Goal: Find specific page/section: Find specific page/section

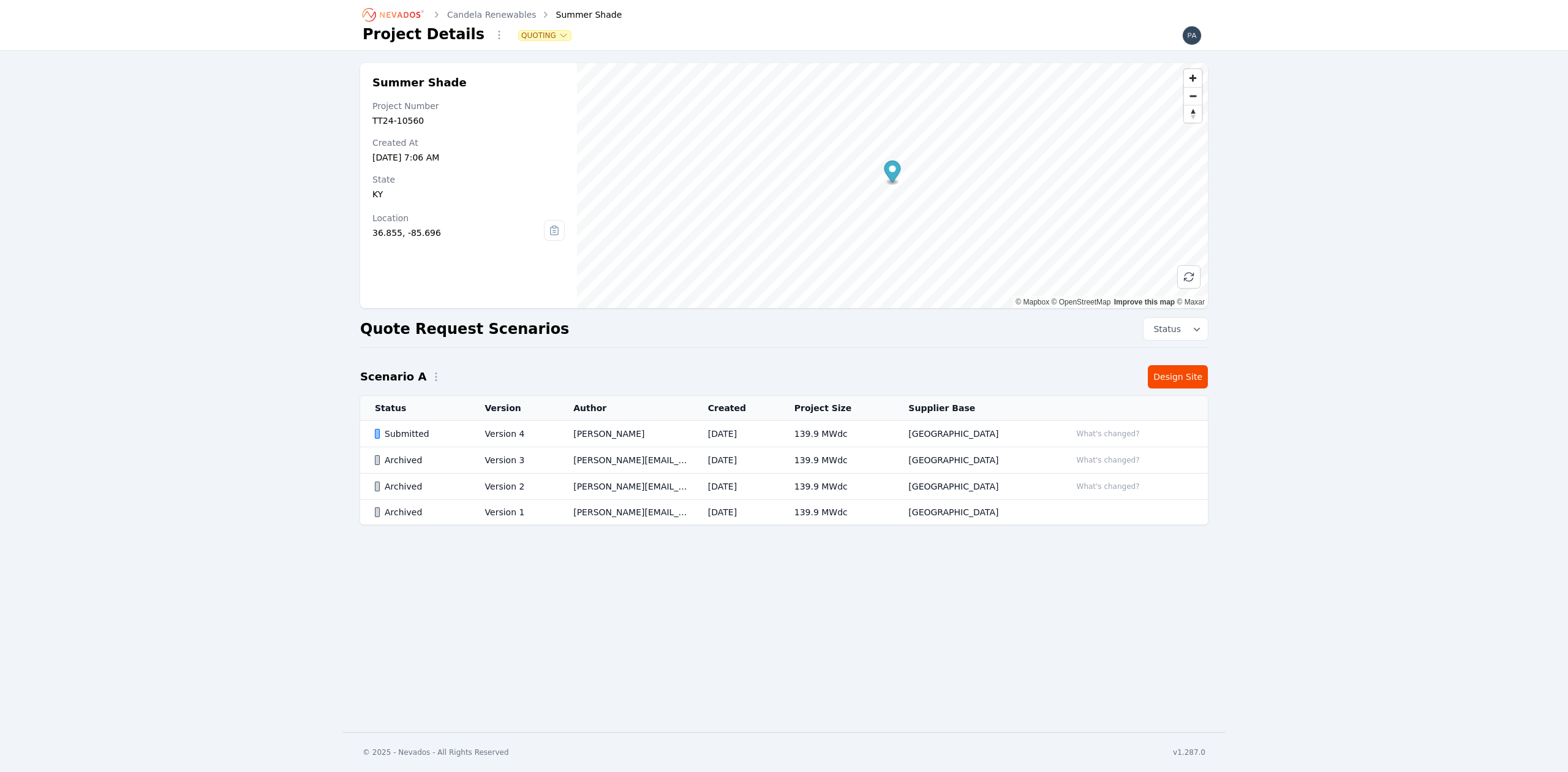
click at [439, 431] on div "Submitted" at bounding box center [420, 434] width 90 height 12
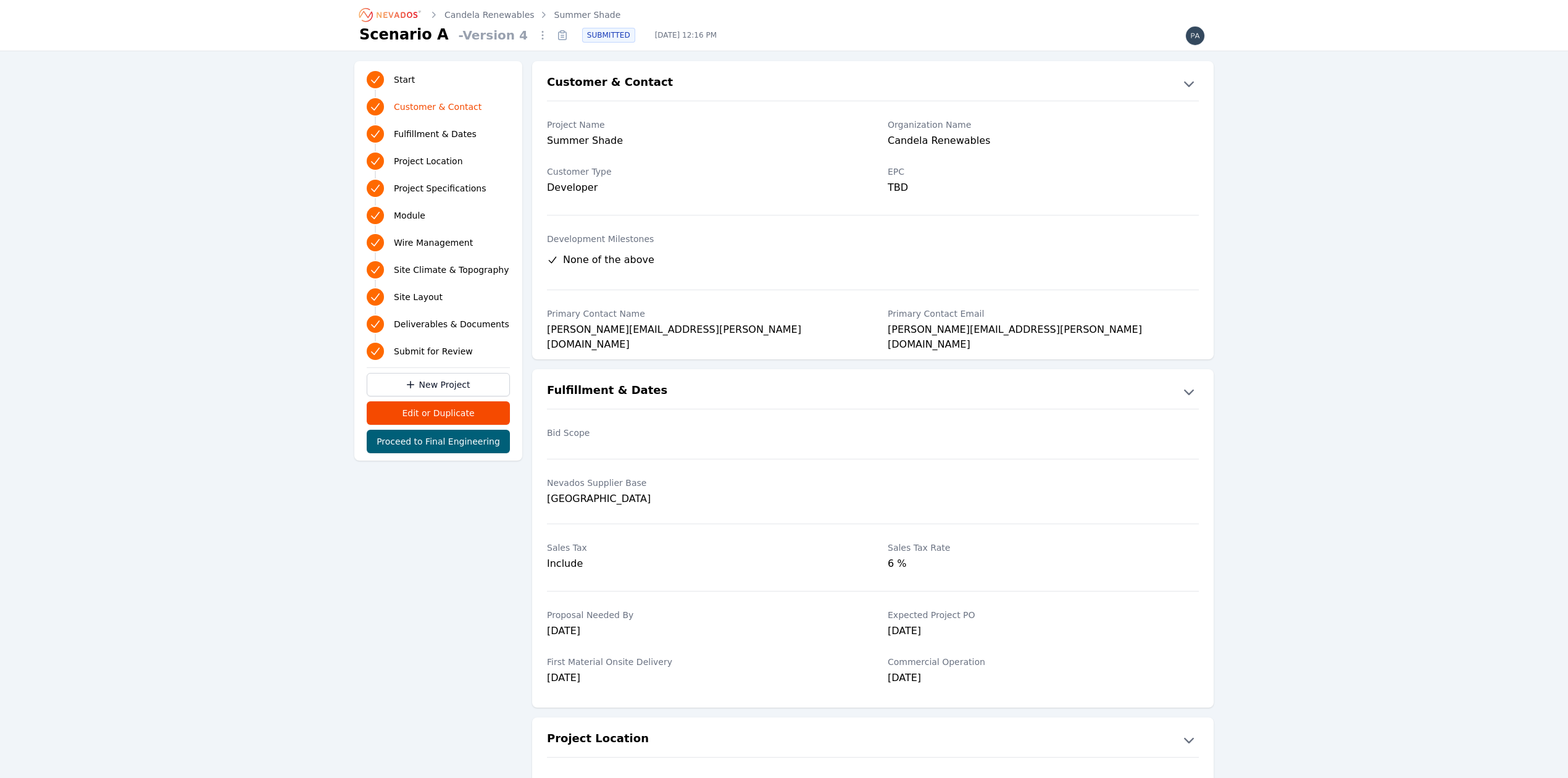
click at [552, 35] on icon at bounding box center [562, 35] width 20 height 20
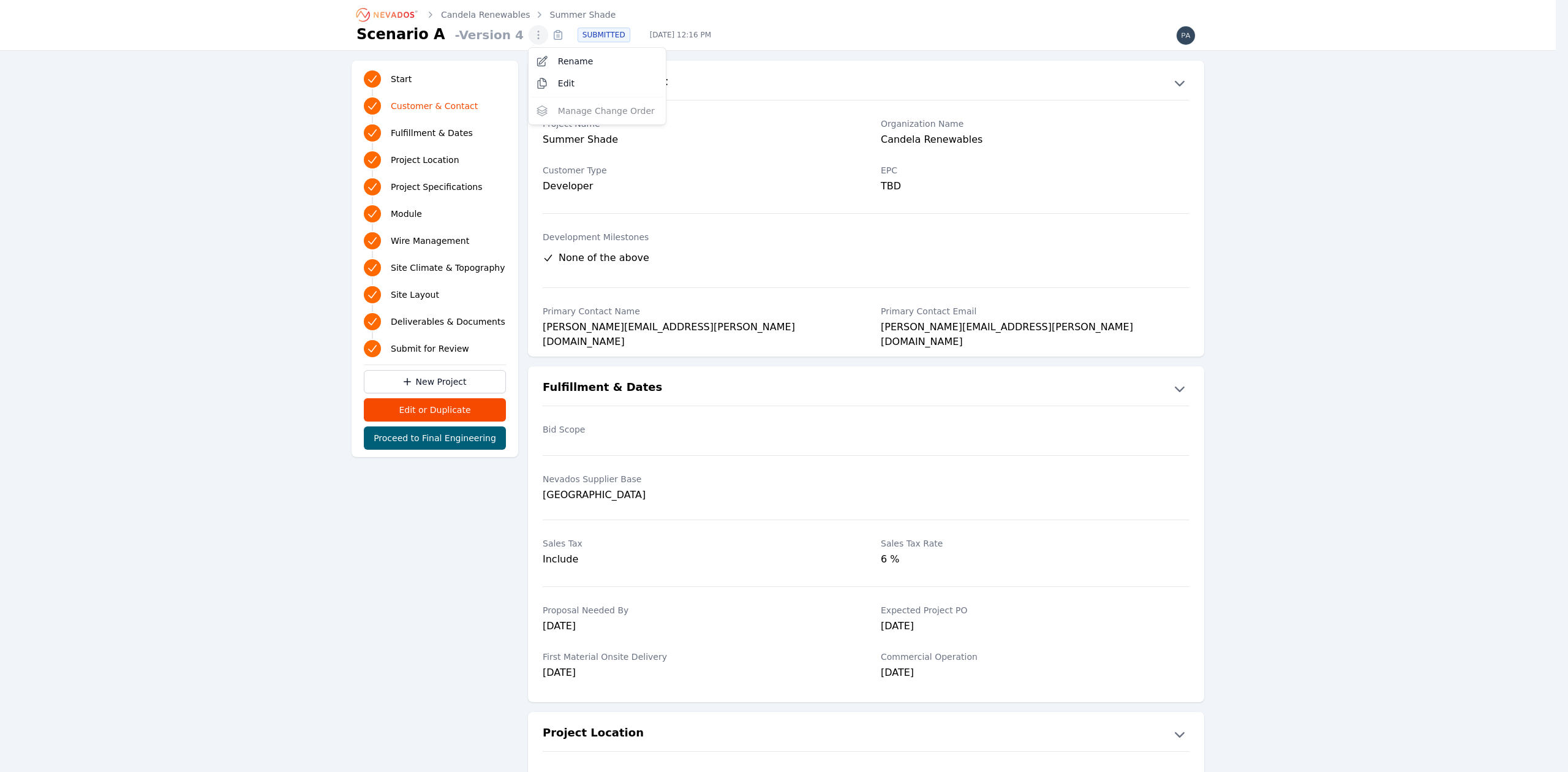
click at [532, 33] on icon "button" at bounding box center [538, 34] width 12 height 12
click at [474, 31] on div "- Version 4 Rename Edit Manage Change Order SUBMITTED [DATE] 12:16 PM" at bounding box center [824, 35] width 749 height 21
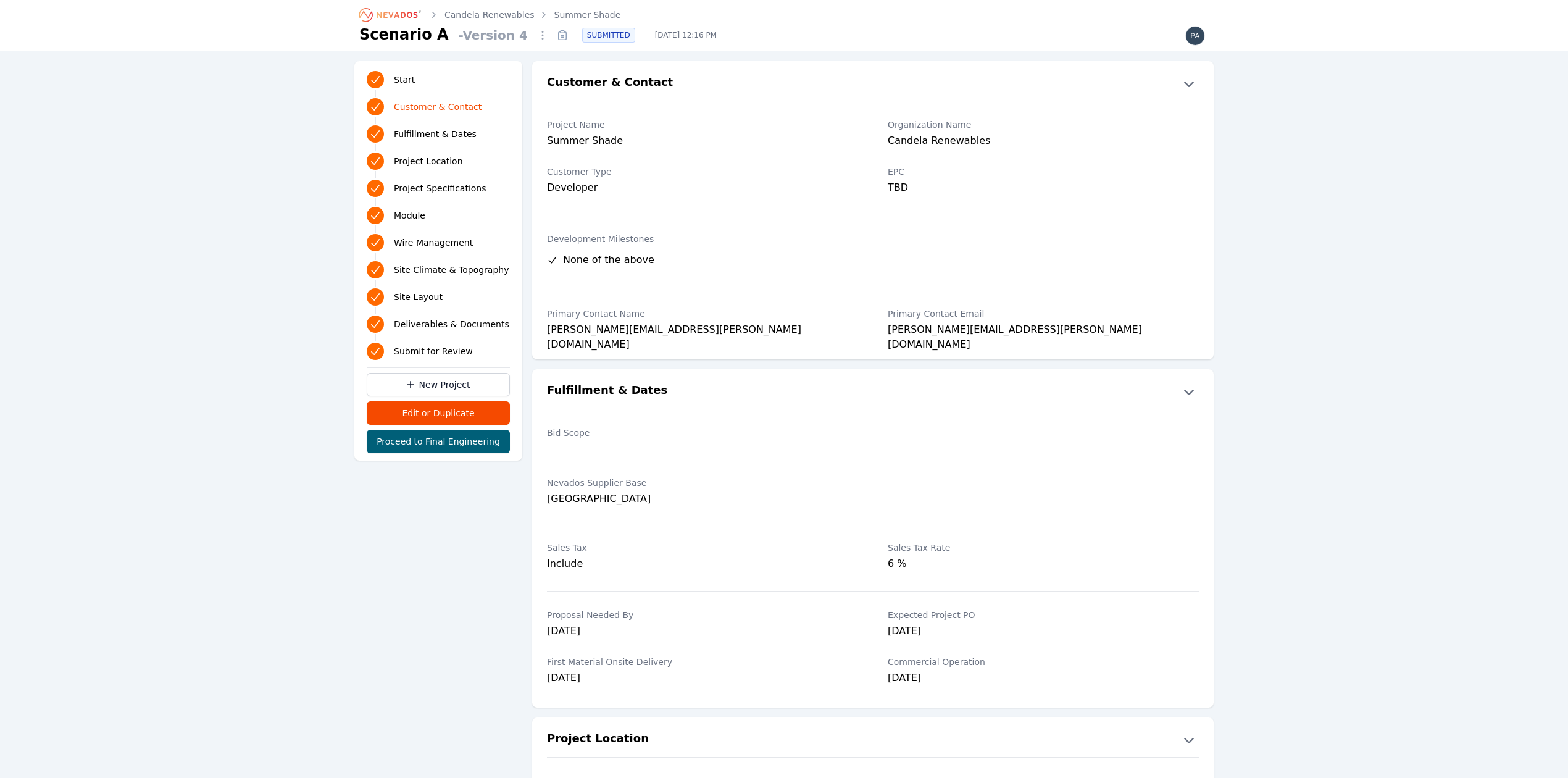
click at [645, 35] on span "[DATE] 12:16 PM" at bounding box center [686, 35] width 81 height 10
click at [1203, 38] on img "button" at bounding box center [1194, 35] width 20 height 20
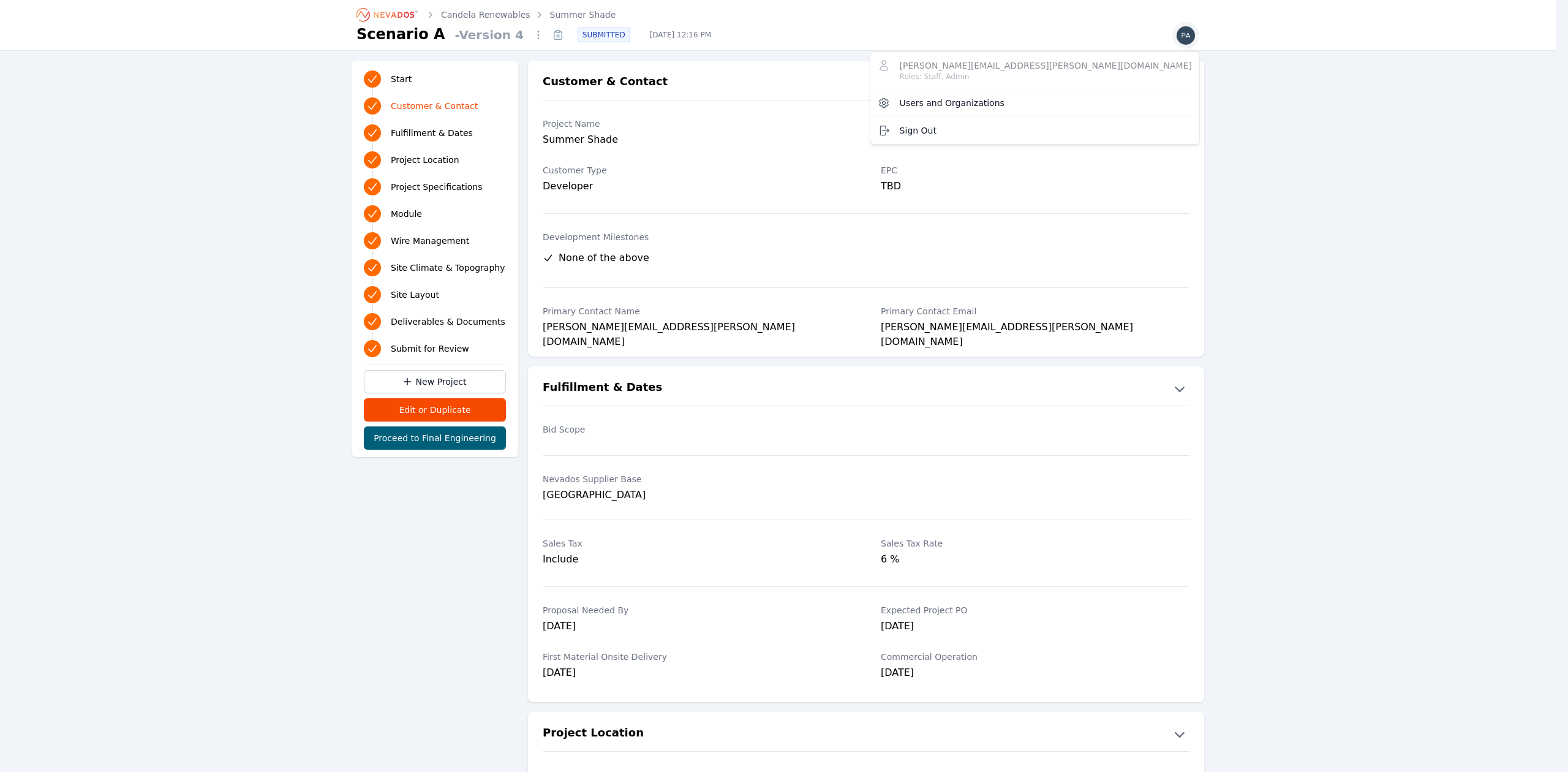
click at [1296, 32] on nav "Candela Renewables Summer Shade Scenario A - Version 4 SUBMITTED [DATE] 12:16 P…" at bounding box center [778, 25] width 1556 height 51
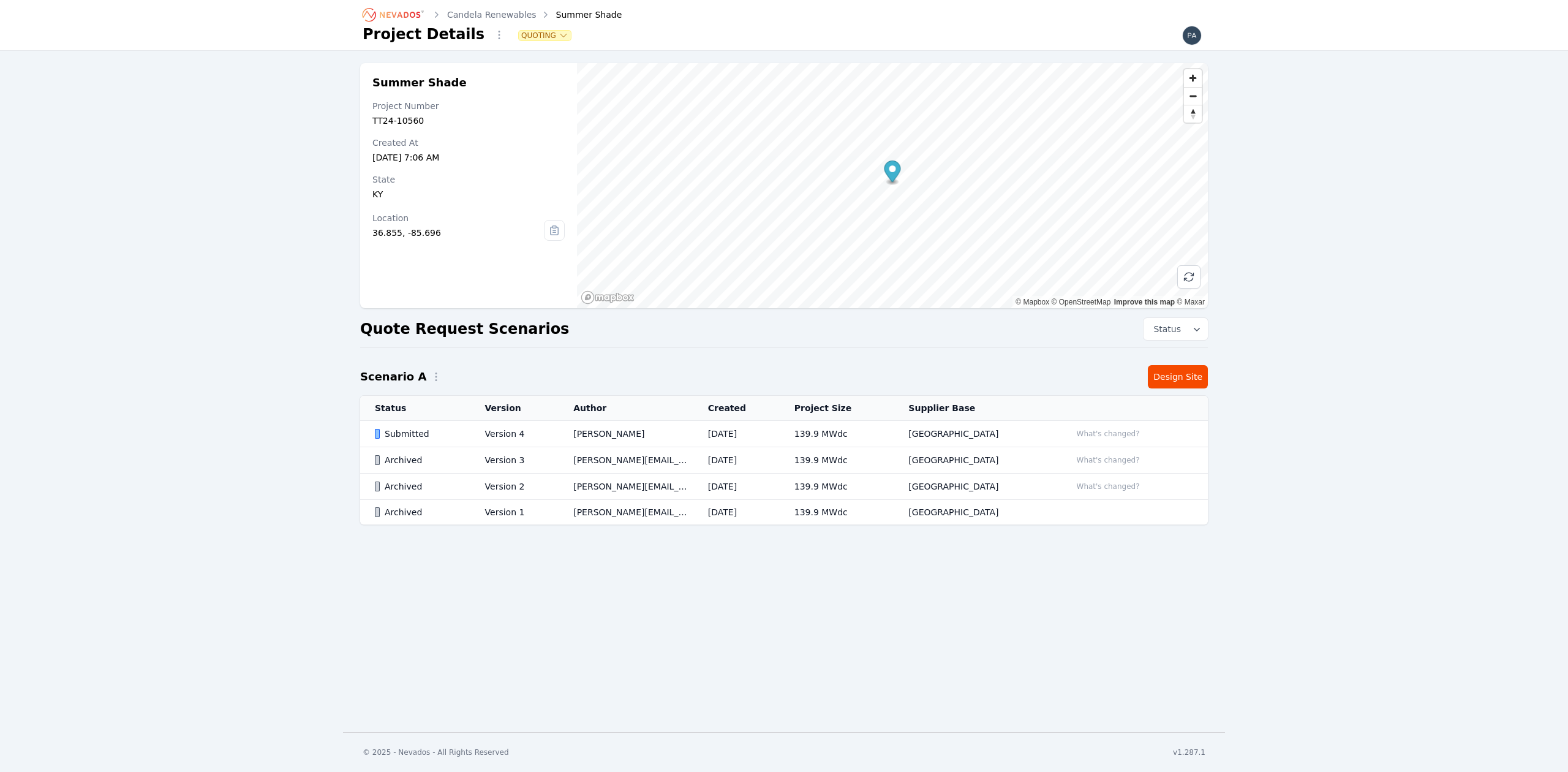
click at [449, 435] on div "Submitted" at bounding box center [420, 434] width 90 height 12
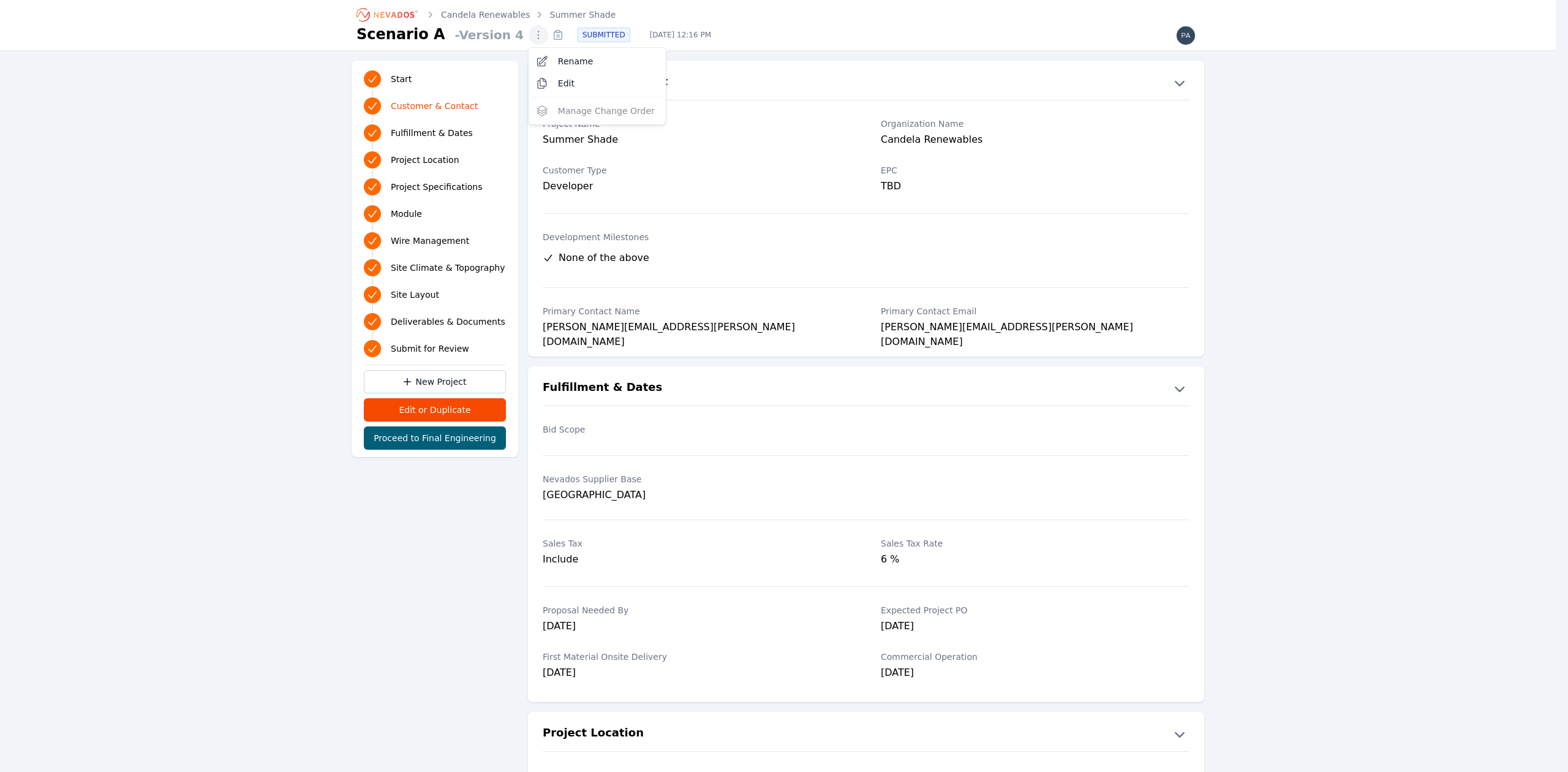
click at [532, 34] on icon "button" at bounding box center [538, 34] width 12 height 12
click at [468, 32] on div "- Version 4 Rename Edit Manage Change Order SUBMITTED [DATE] 12:16 PM" at bounding box center [824, 35] width 749 height 21
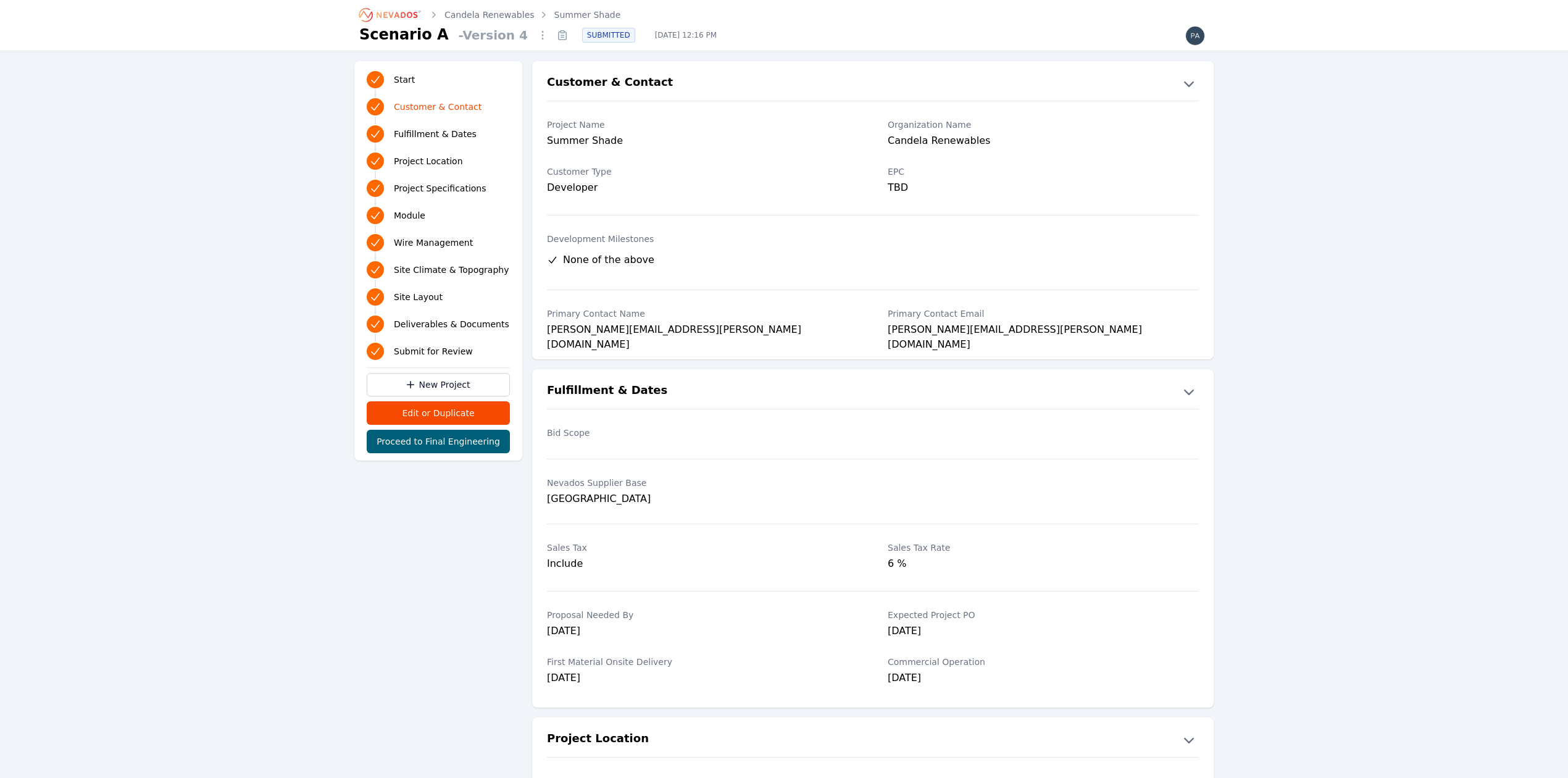
drag, startPoint x: 472, startPoint y: 32, endPoint x: 766, endPoint y: 18, distance: 294.3
click at [766, 18] on div "Candela Renewables Summer Shade" at bounding box center [784, 15] width 849 height 20
drag, startPoint x: 1192, startPoint y: 30, endPoint x: 1118, endPoint y: 24, distance: 74.2
click at [1118, 24] on div "Candela Renewables Summer Shade" at bounding box center [784, 15] width 849 height 20
drag, startPoint x: 632, startPoint y: 35, endPoint x: 588, endPoint y: 35, distance: 44.0
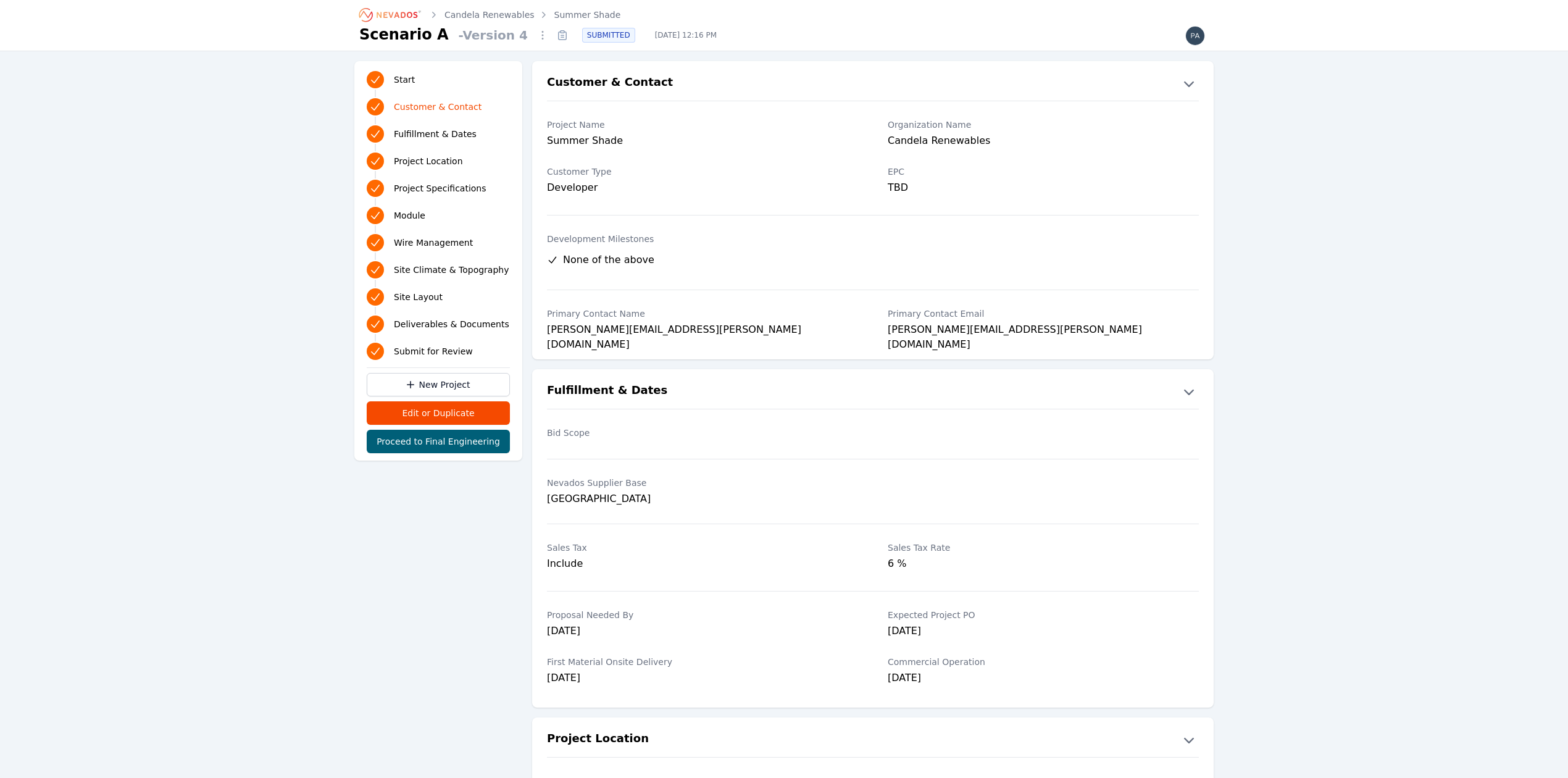
drag, startPoint x: 588, startPoint y: 35, endPoint x: 535, endPoint y: 33, distance: 53.0
drag, startPoint x: 535, startPoint y: 33, endPoint x: 653, endPoint y: 13, distance: 119.7
click at [653, 13] on div "Candela Renewables Summer Shade" at bounding box center [784, 15] width 849 height 20
click at [554, 15] on link "Summer Shade" at bounding box center [587, 15] width 67 height 13
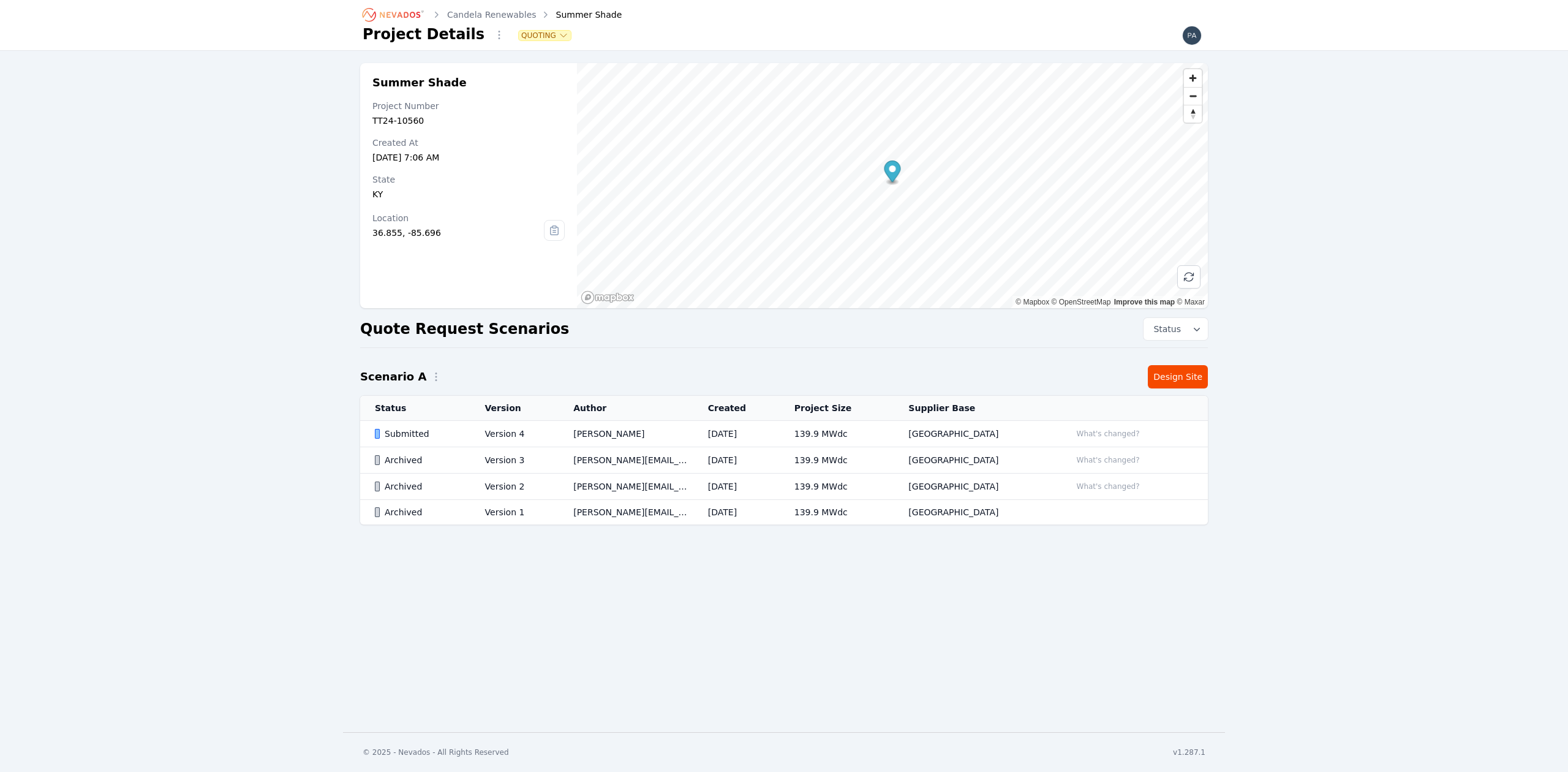
drag, startPoint x: 550, startPoint y: 15, endPoint x: 332, endPoint y: 135, distance: 248.8
click at [332, 135] on div "Summer Shade Project Number TT24-10560 Created At Oct 18, 2024, 7:06 AM State K…" at bounding box center [784, 299] width 1568 height 498
drag, startPoint x: 446, startPoint y: 430, endPoint x: 180, endPoint y: 393, distance: 268.6
click at [180, 393] on div "Summer Shade Project Number TT24-10560 Created At Oct 18, 2024, 7:06 AM State K…" at bounding box center [784, 299] width 1568 height 498
click at [559, 35] on icon "button" at bounding box center [563, 35] width 10 height 10
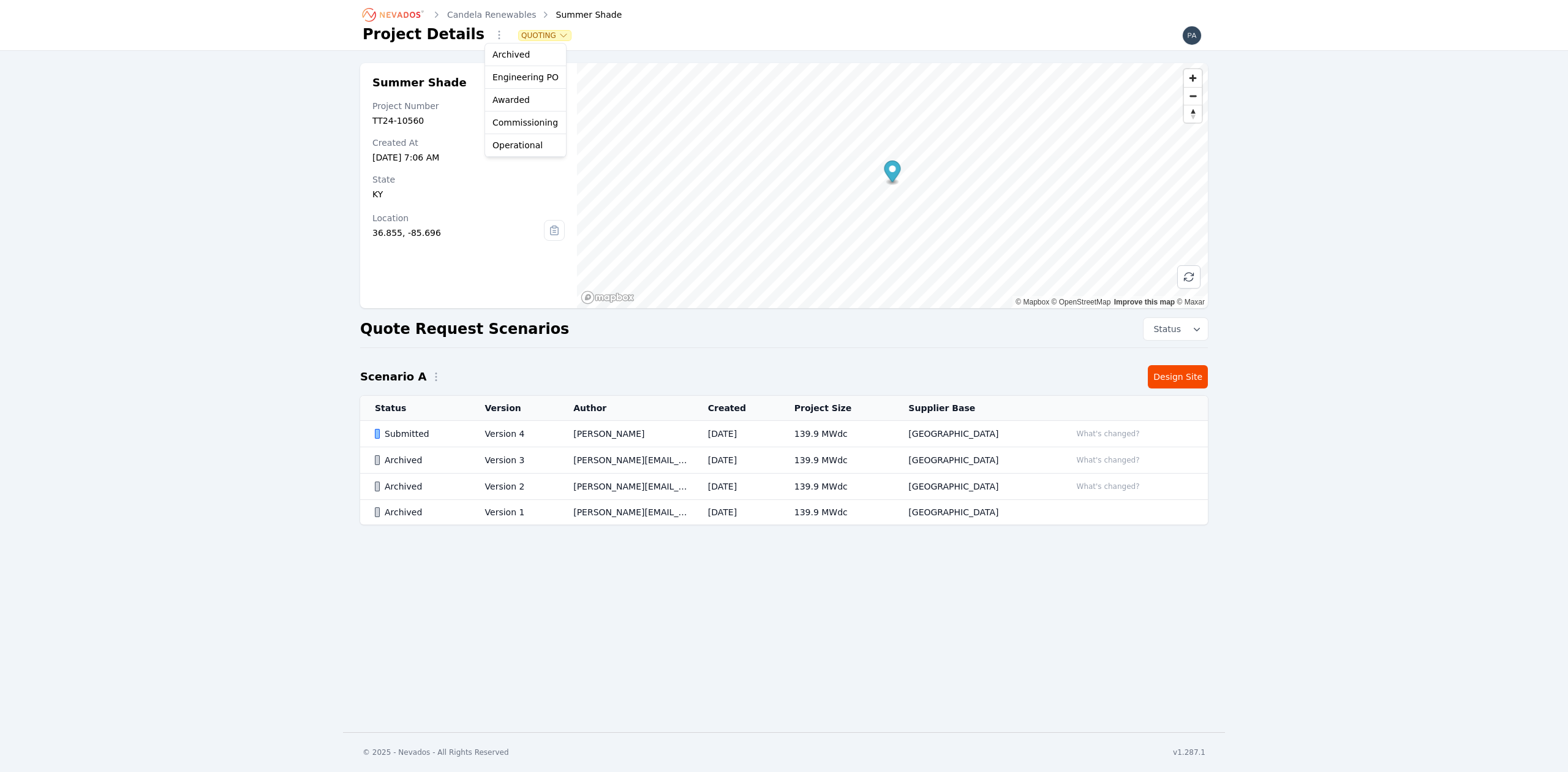
click at [490, 32] on div "Quoting" at bounding box center [848, 35] width 716 height 21
click at [493, 32] on icon "button" at bounding box center [499, 34] width 12 height 12
click at [339, 164] on div "Candela Renewables Summer Shade Project Details Change organization Quoting Sum…" at bounding box center [784, 365] width 1568 height 732
click at [456, 427] on td "Submitted" at bounding box center [415, 434] width 110 height 26
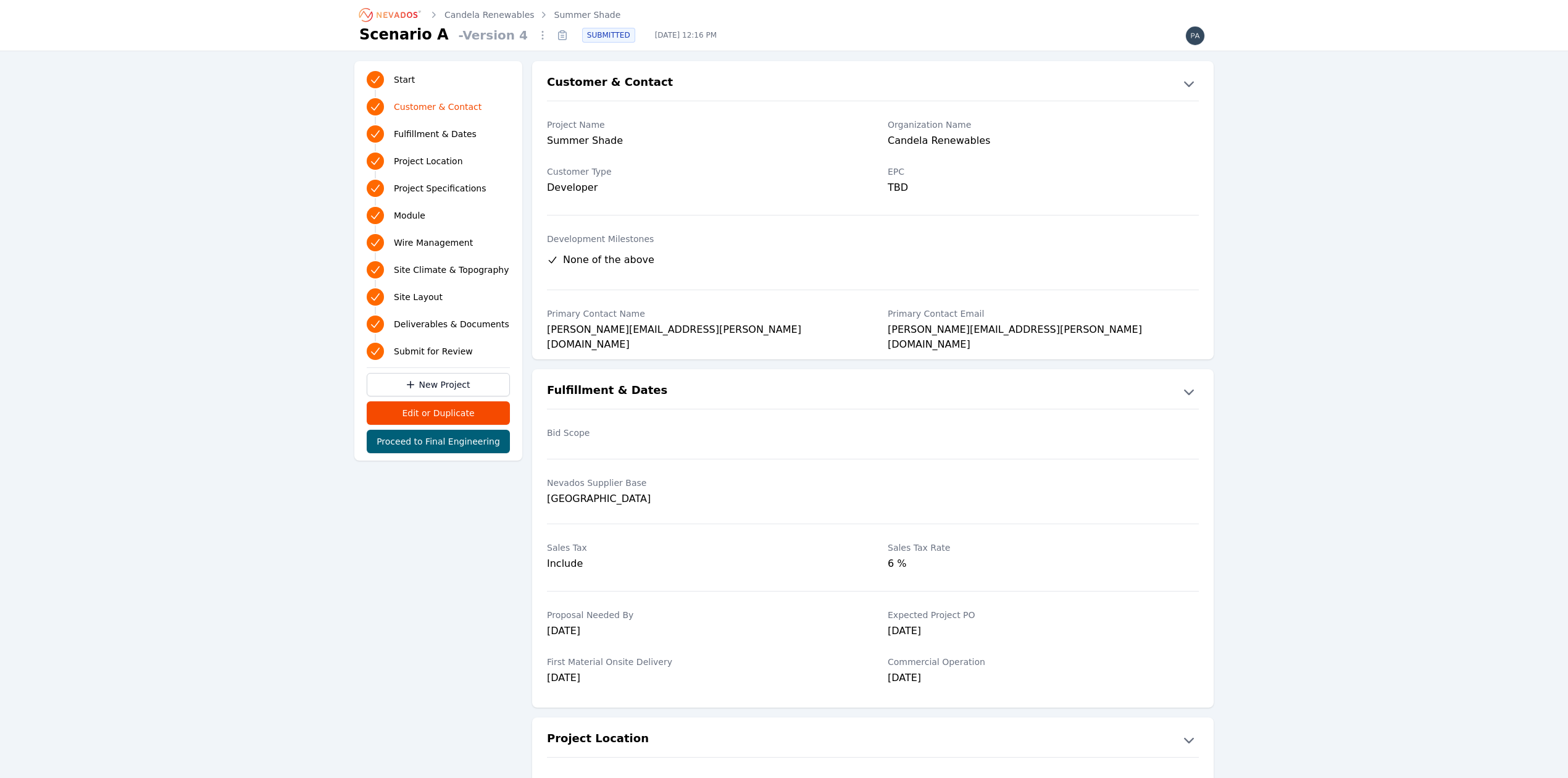
click at [472, 35] on span "- Version 4" at bounding box center [493, 35] width 79 height 17
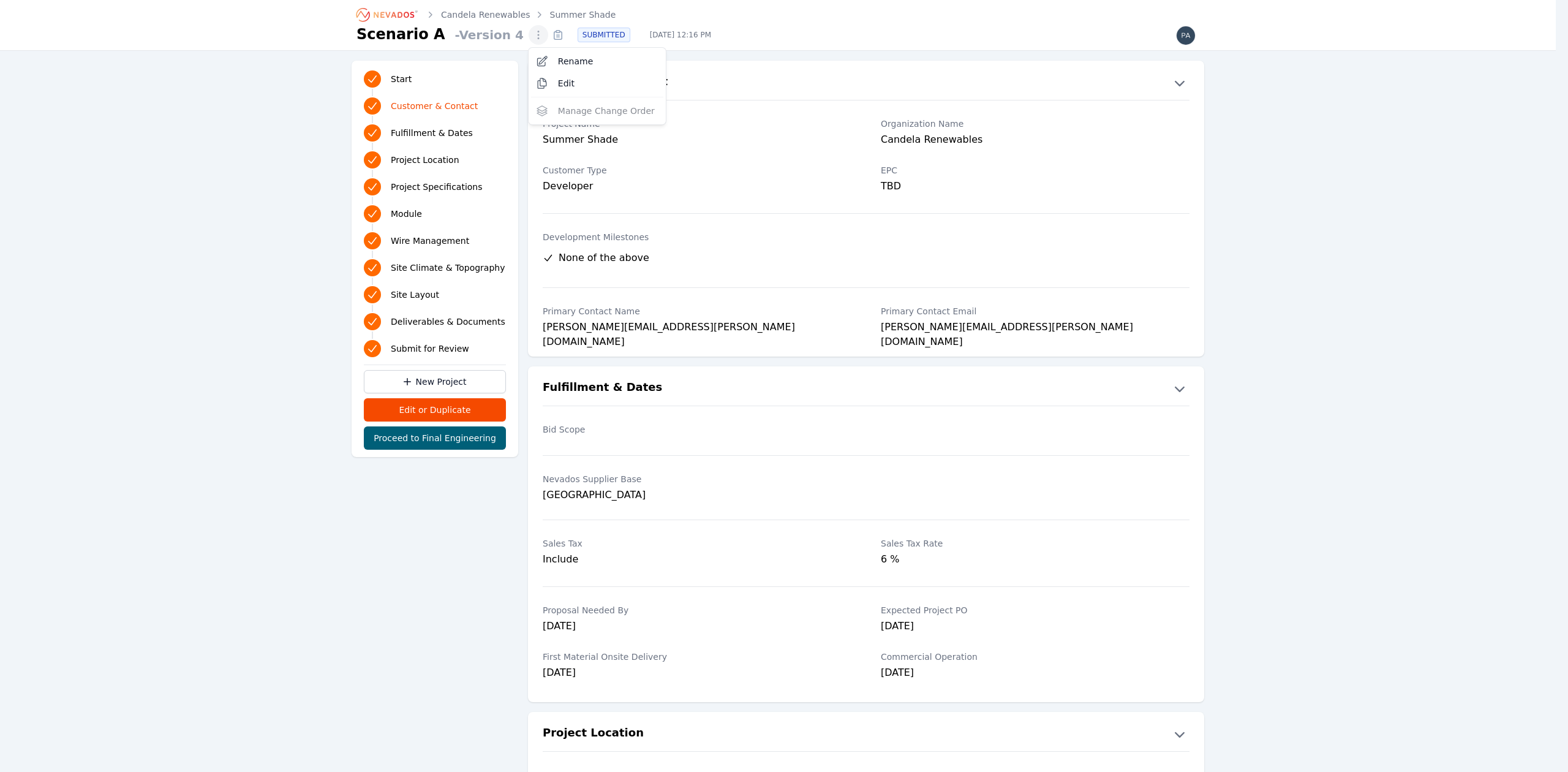
click at [532, 38] on icon "button" at bounding box center [538, 34] width 12 height 12
click at [534, 35] on div "- Version 4 Rename Edit Manage Change Order SUBMITTED [DATE] 12:16 PM" at bounding box center [824, 35] width 749 height 21
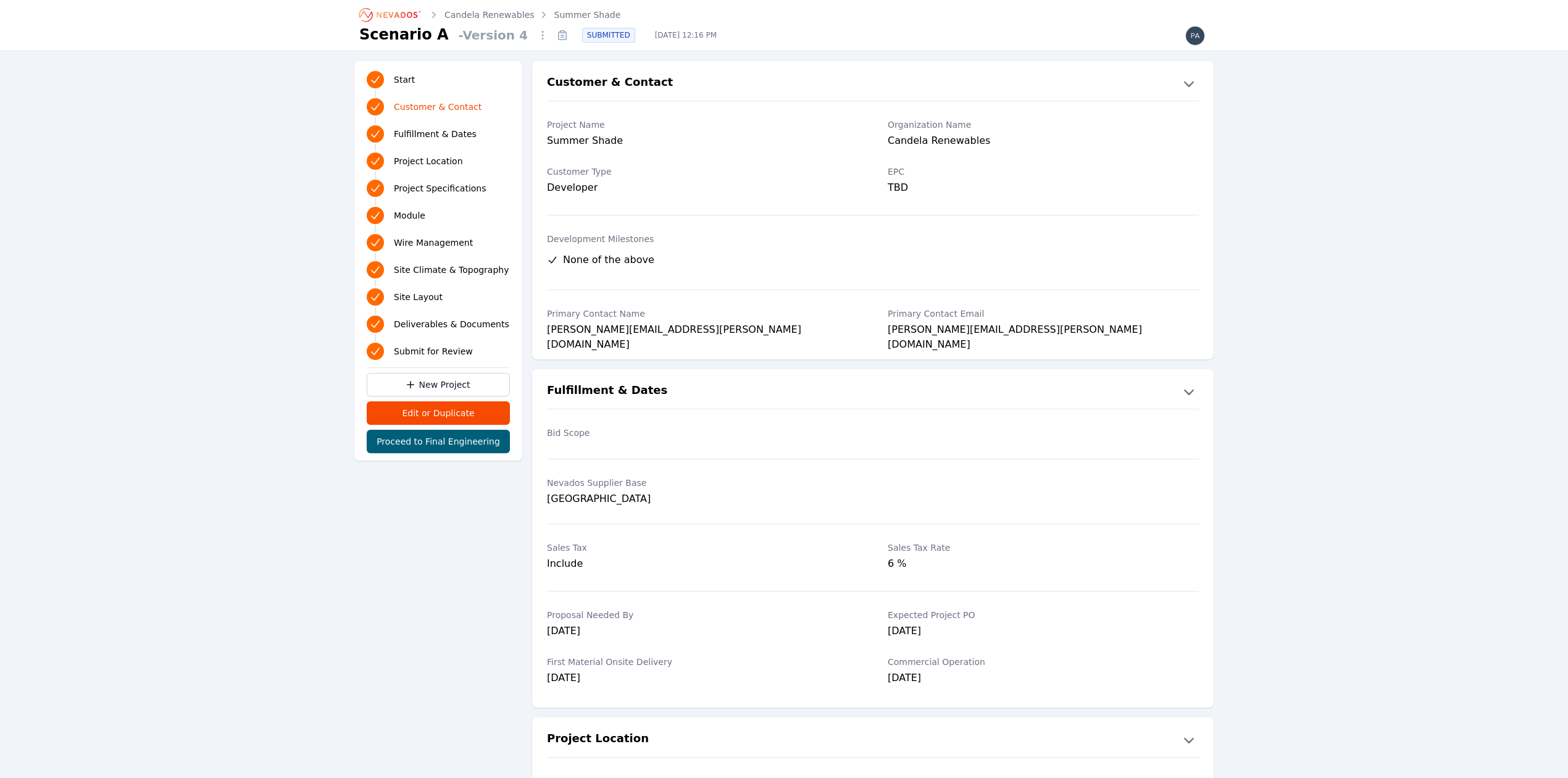
click at [561, 35] on icon at bounding box center [563, 35] width 3 height 0
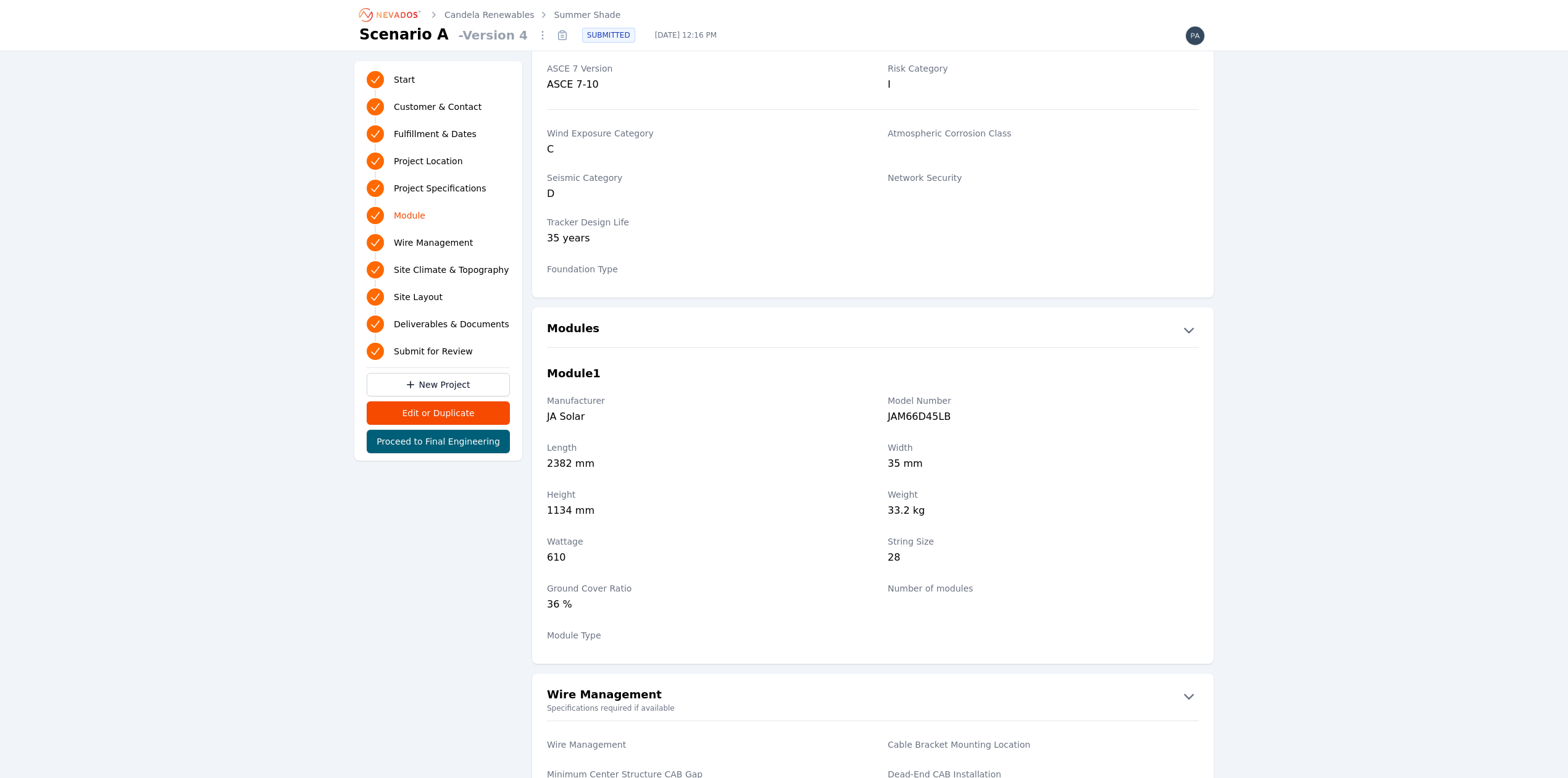
scroll to position [1069, 0]
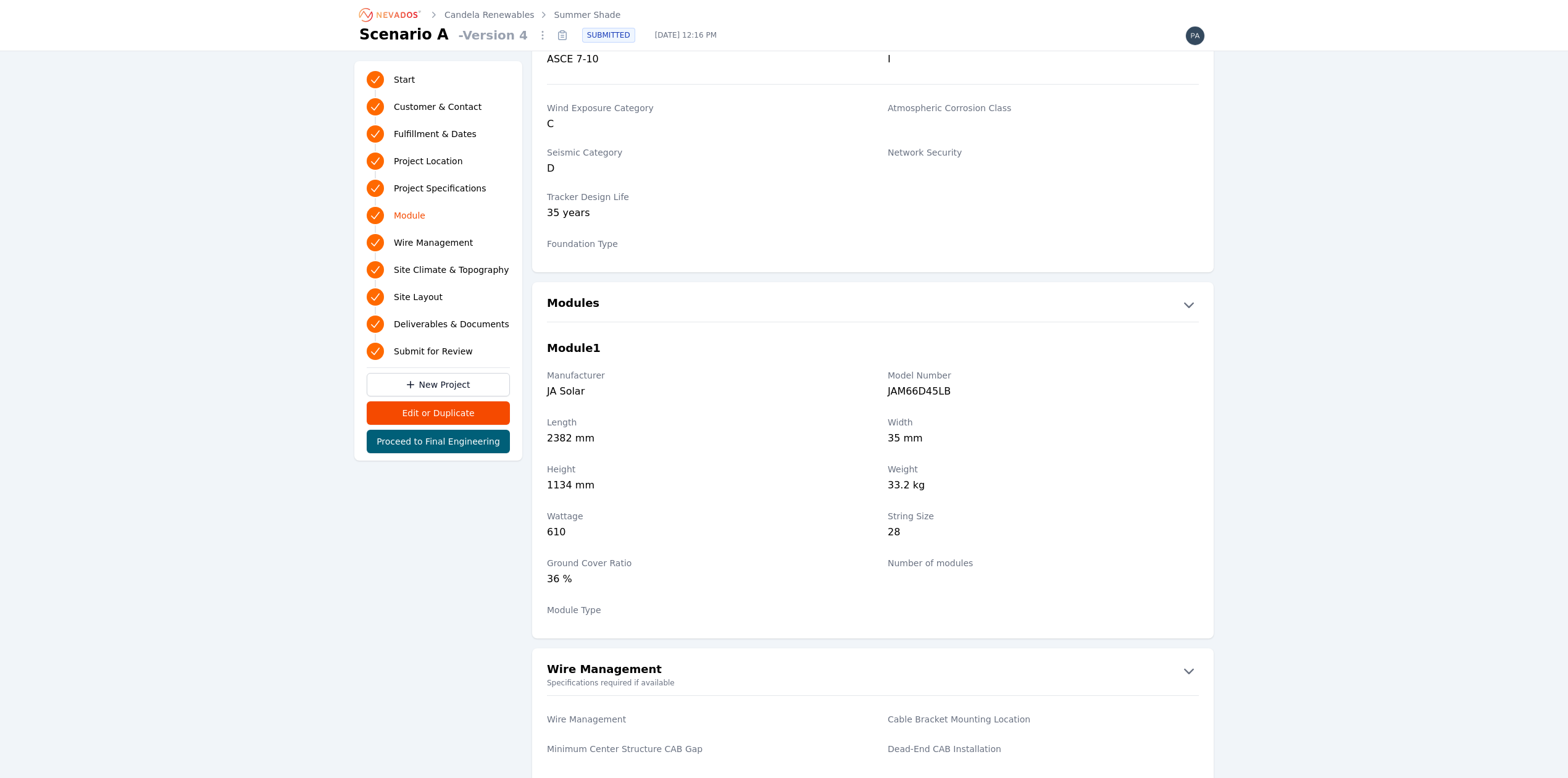
click at [307, 205] on div "Start Customer & Contact Fulfillment & Dates Project Location Project Specifica…" at bounding box center [784, 539] width 1568 height 3105
click at [396, 8] on icon "Breadcrumb" at bounding box center [391, 15] width 68 height 20
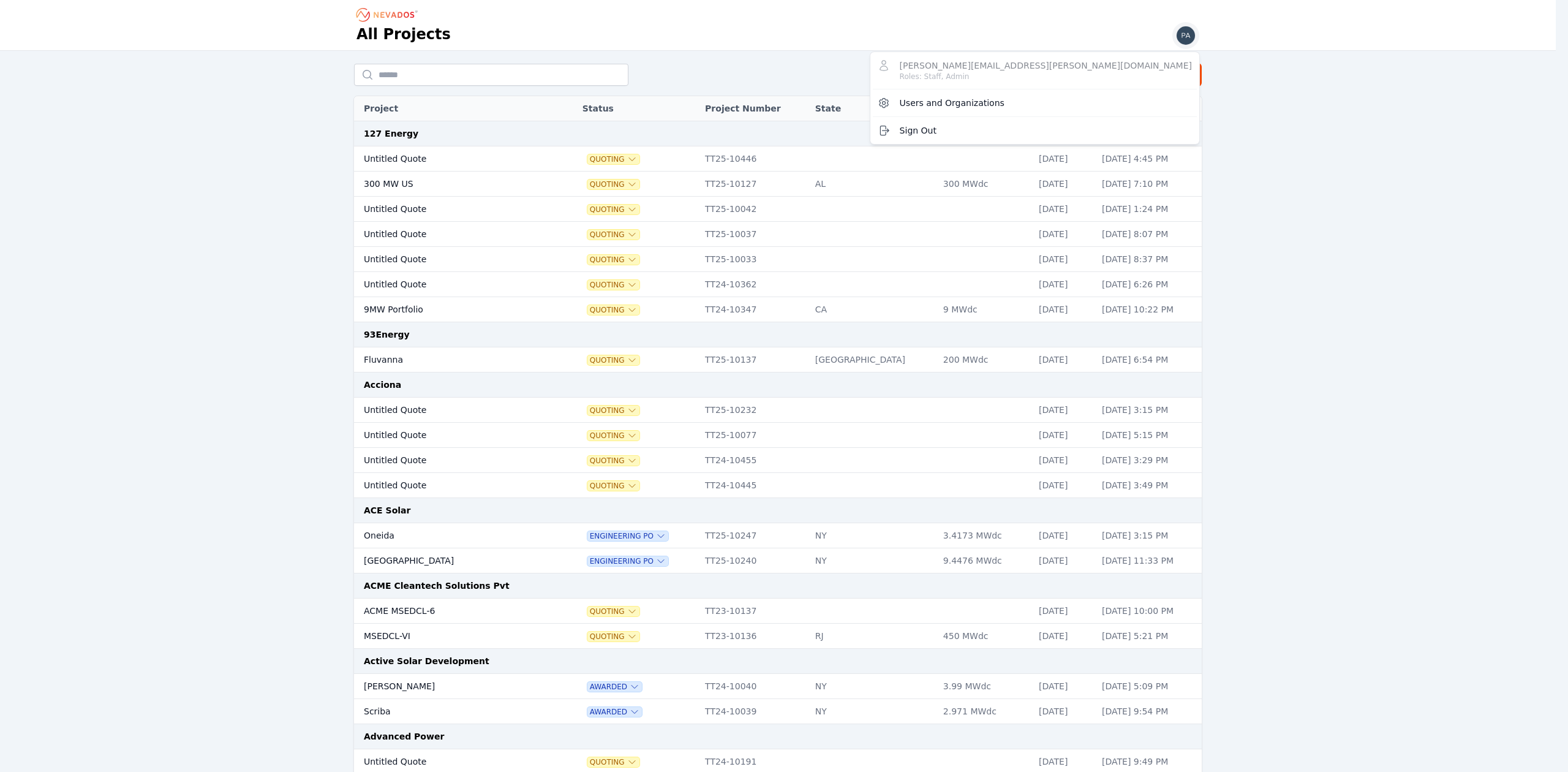
click at [1185, 35] on img "button" at bounding box center [1186, 35] width 20 height 20
click at [1005, 104] on span "Users and Organizations" at bounding box center [952, 103] width 105 height 12
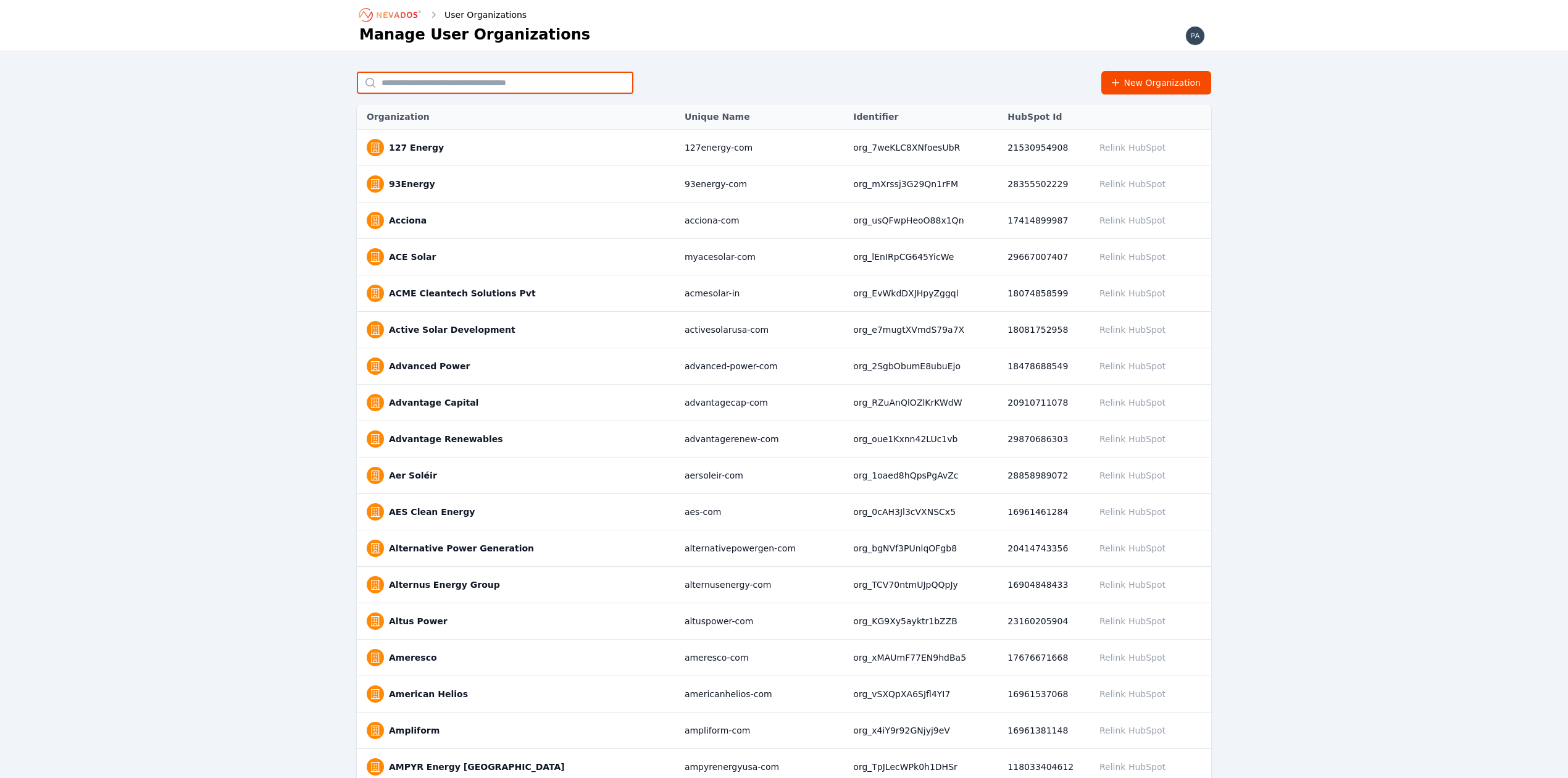
click at [458, 87] on input "text" at bounding box center [495, 83] width 277 height 22
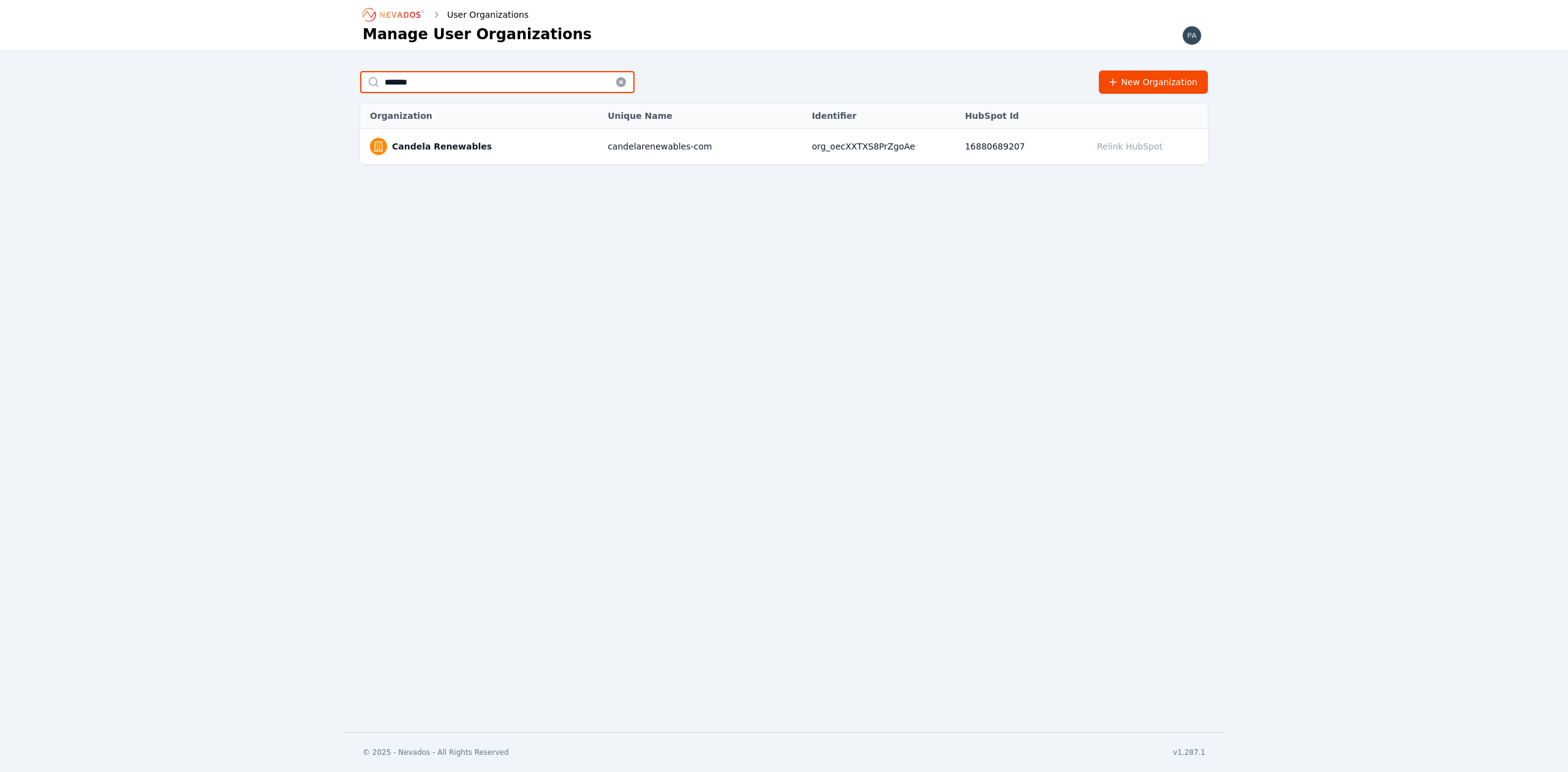
type input "*******"
click at [398, 140] on span "Candela Renewables" at bounding box center [482, 146] width 225 height 17
click at [400, 142] on link "Candela Renewables" at bounding box center [442, 146] width 100 height 12
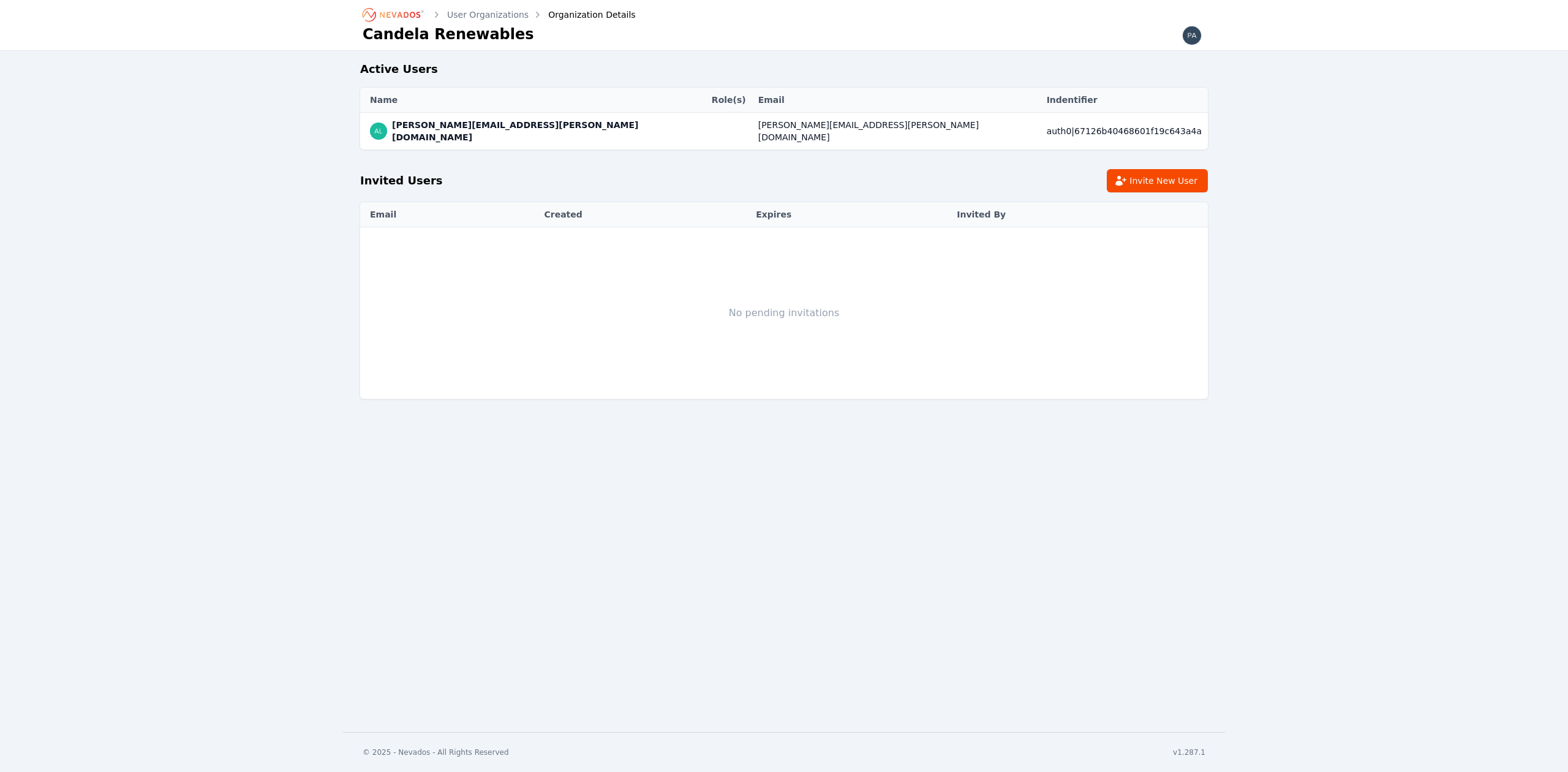
drag, startPoint x: 393, startPoint y: 15, endPoint x: 379, endPoint y: 18, distance: 14.3
click at [393, 15] on icon "Breadcrumb" at bounding box center [399, 15] width 40 height 6
